Goal: Find contact information: Find contact information

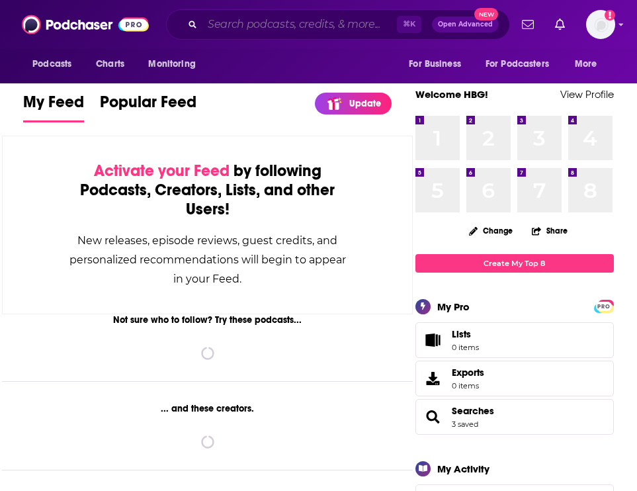
click at [237, 23] on input "Search podcasts, credits, & more..." at bounding box center [300, 24] width 195 height 21
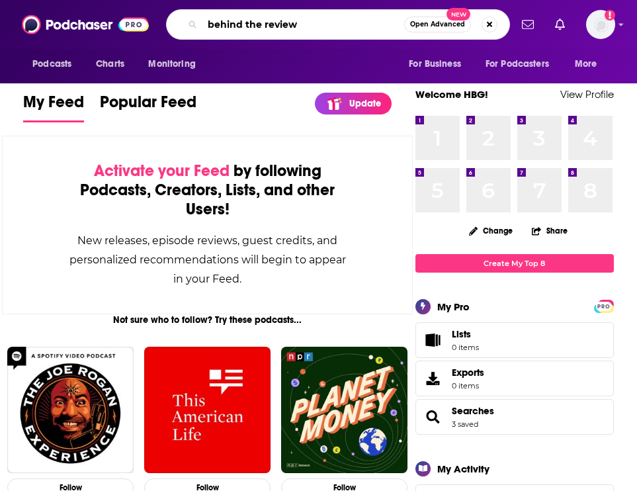
type input "behind the review"
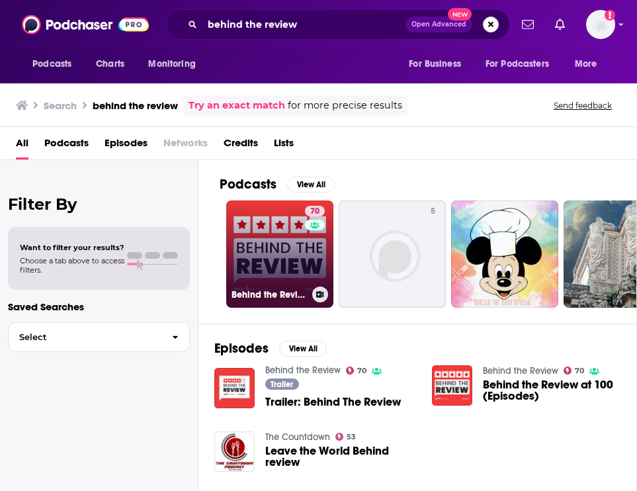
click at [283, 265] on link "70 Behind the Review" at bounding box center [279, 254] width 107 height 107
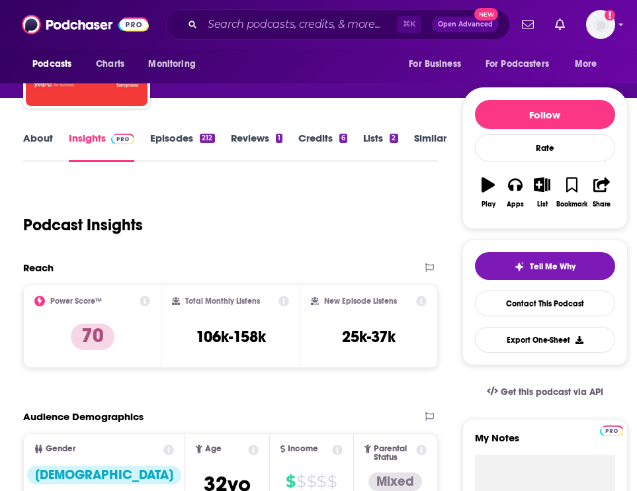
scroll to position [107, 0]
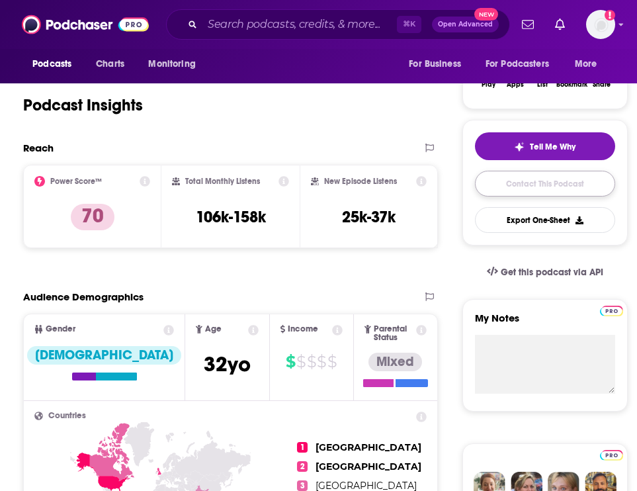
click at [522, 188] on link "Contact This Podcast" at bounding box center [545, 184] width 140 height 26
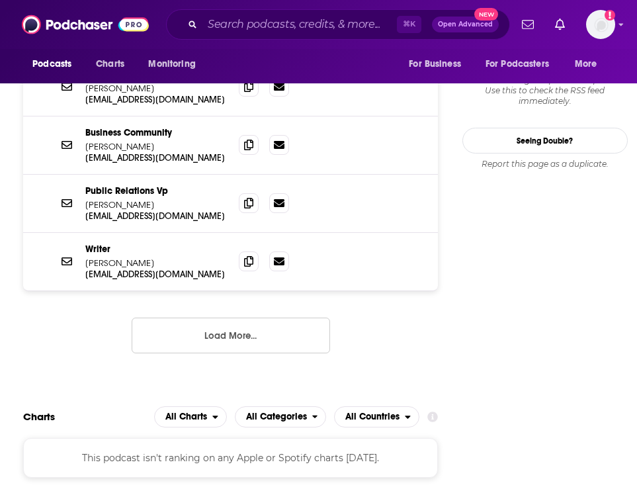
scroll to position [1334, 0]
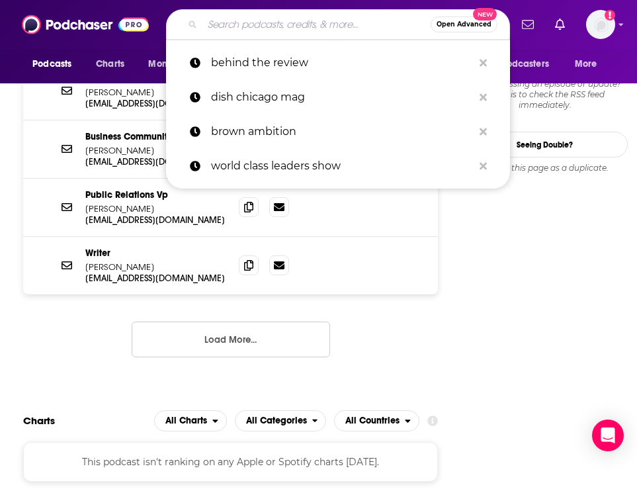
click at [232, 25] on input "Search podcasts, credits, & more..." at bounding box center [317, 24] width 228 height 21
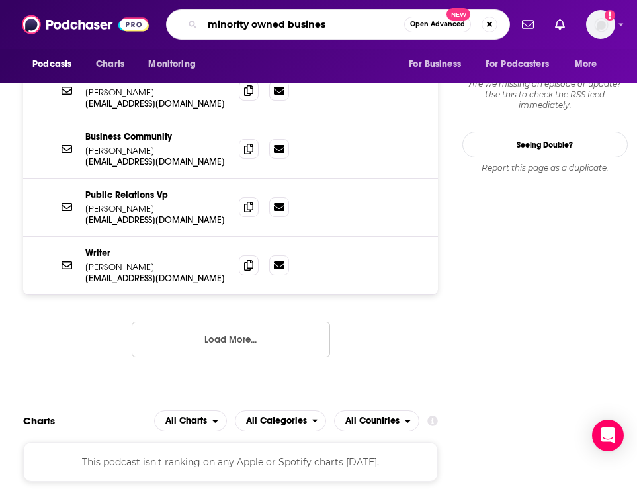
type input "minority owned business"
